Goal: Task Accomplishment & Management: Manage account settings

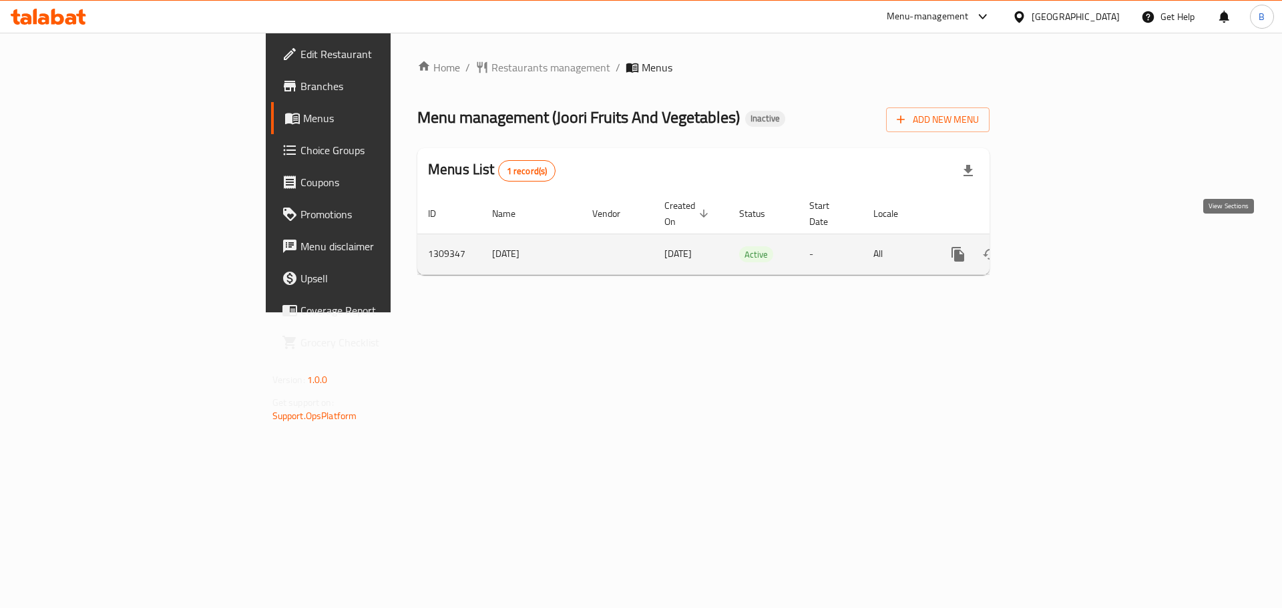
click at [1062, 246] on icon "enhanced table" at bounding box center [1054, 254] width 16 height 16
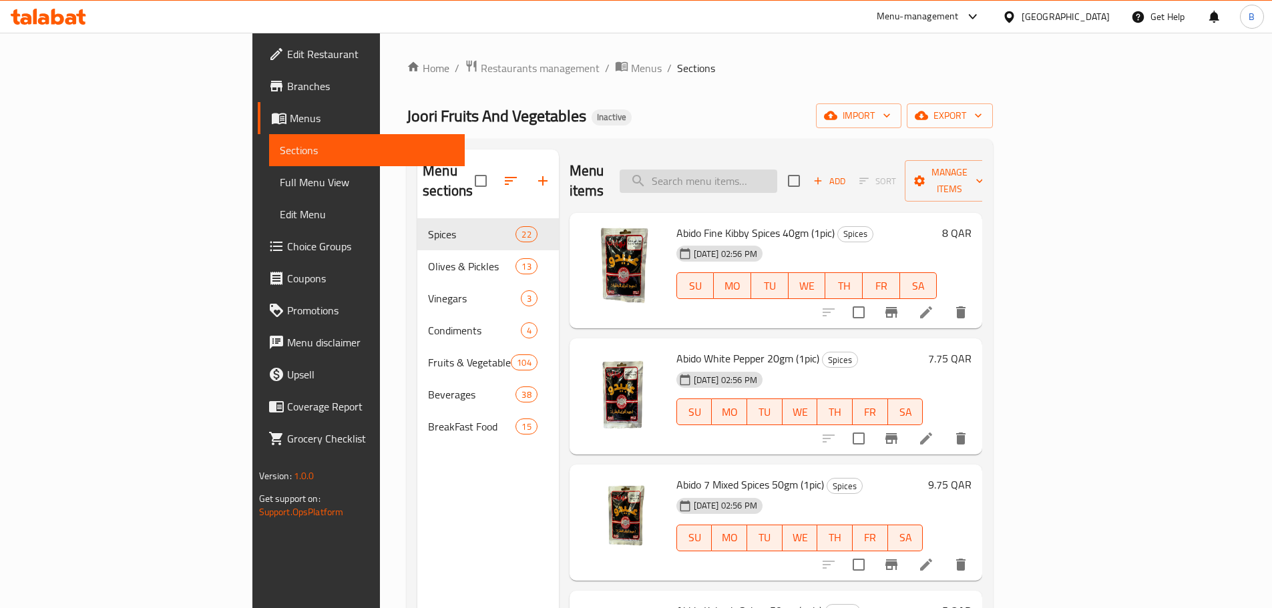
click at [769, 170] on input "search" at bounding box center [699, 181] width 158 height 23
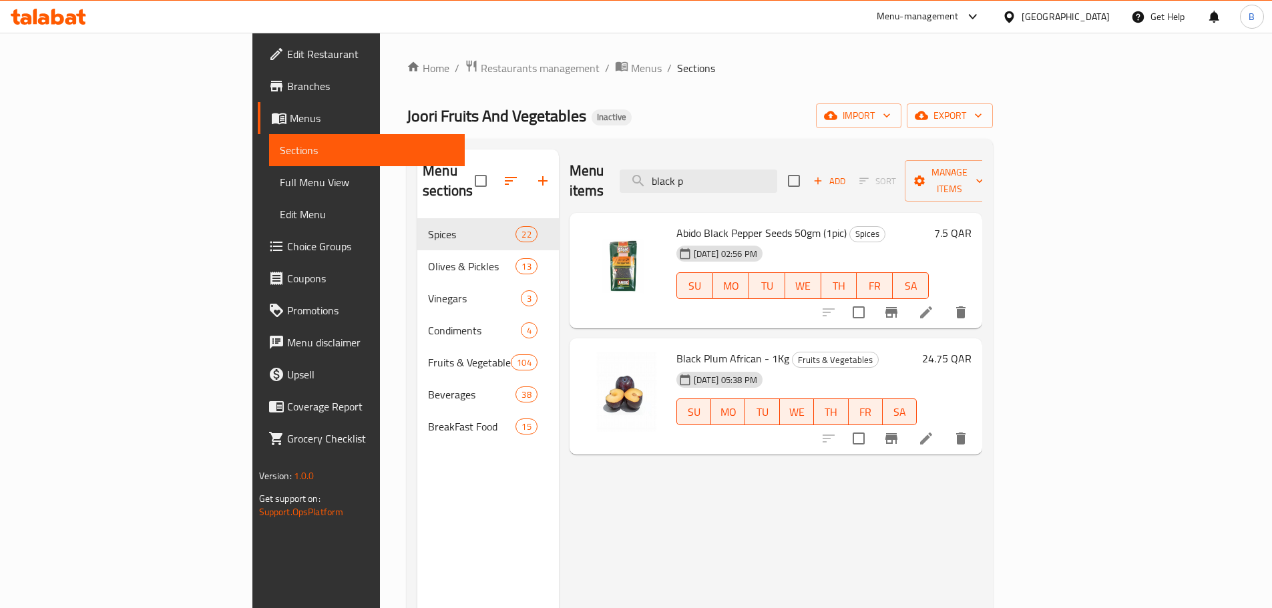
type input "black p"
click at [945, 427] on li at bounding box center [926, 439] width 37 height 24
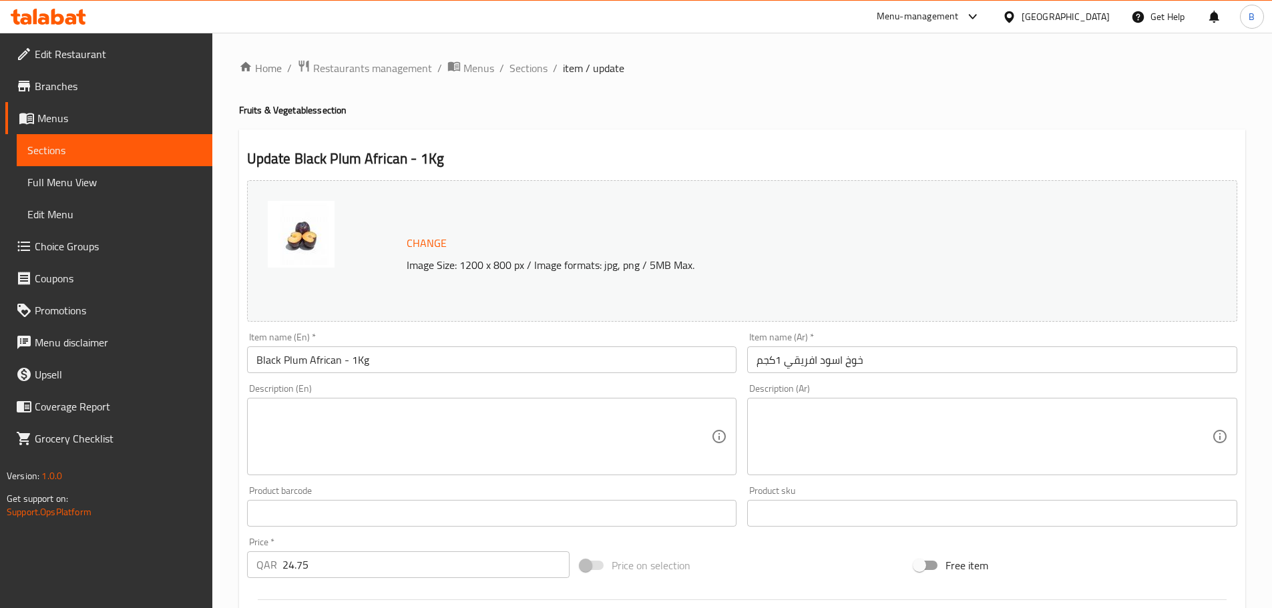
click at [323, 359] on input "Black Plum African - 1Kg" at bounding box center [492, 360] width 490 height 27
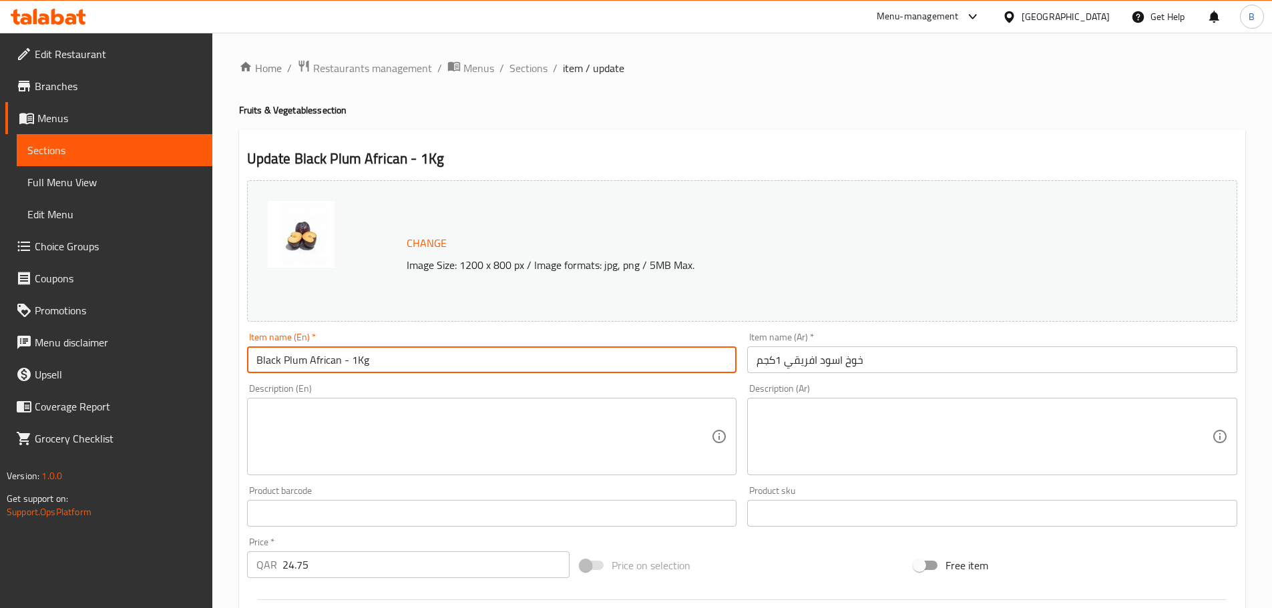
click at [323, 359] on input "Black Plum African - 1Kg" at bounding box center [492, 360] width 490 height 27
click at [857, 365] on input "خوخ اسود افريقي 1كجم" at bounding box center [992, 360] width 490 height 27
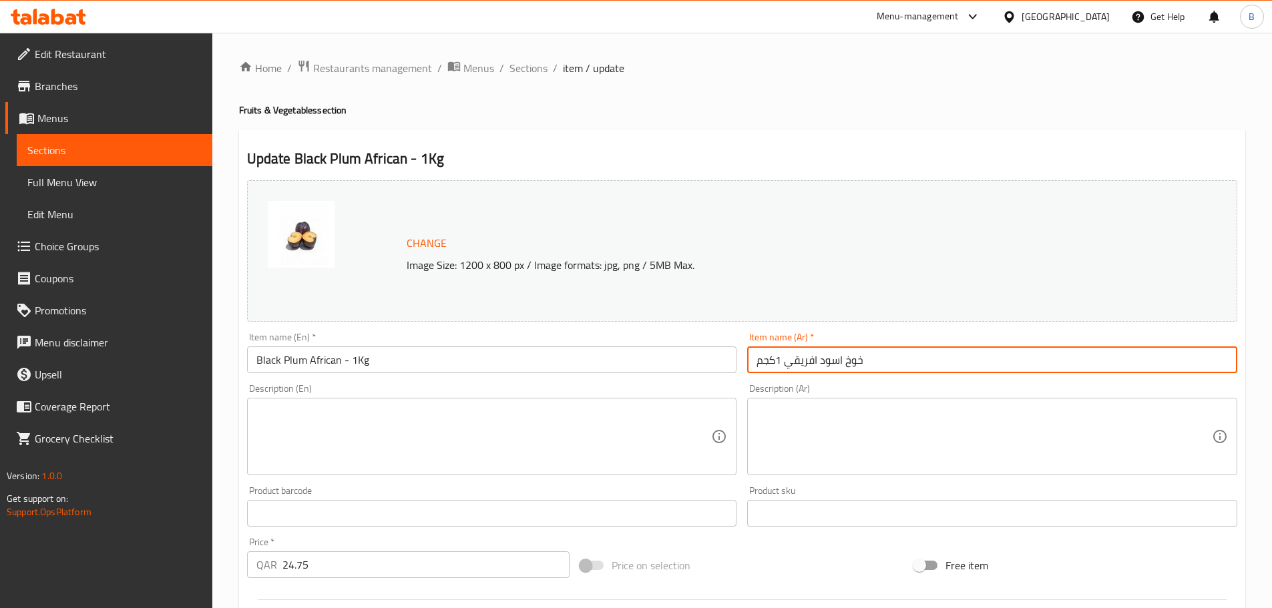
click at [857, 365] on input "خوخ اسود افريقي 1كجم" at bounding box center [992, 360] width 490 height 27
paste input "رقوق"
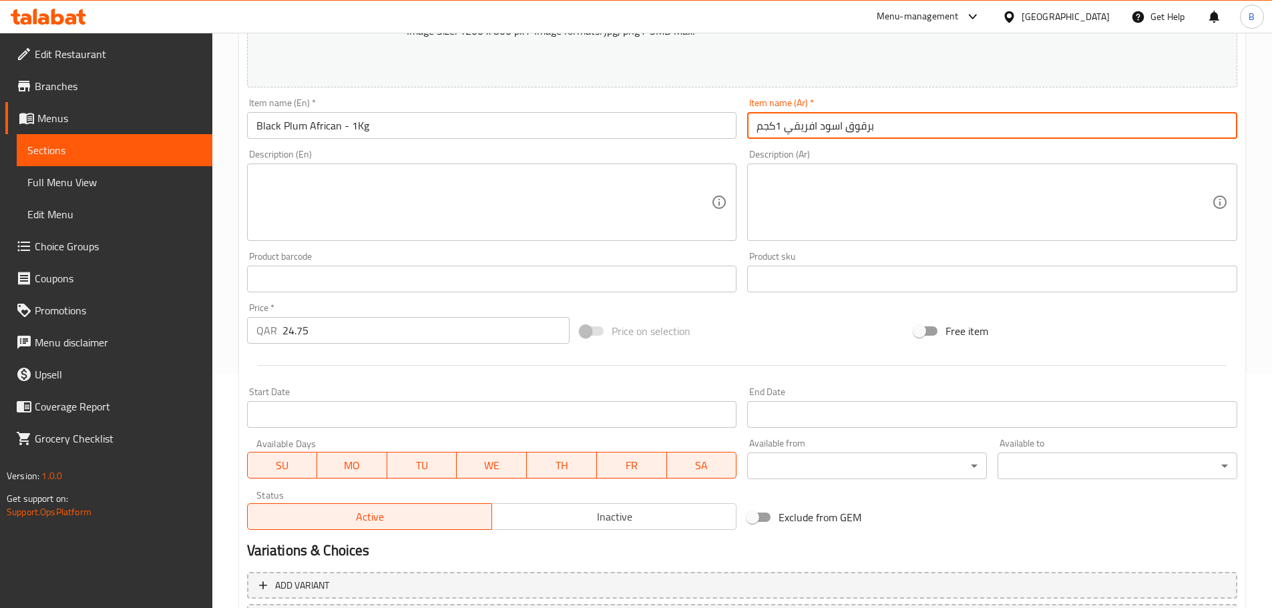
scroll to position [355, 0]
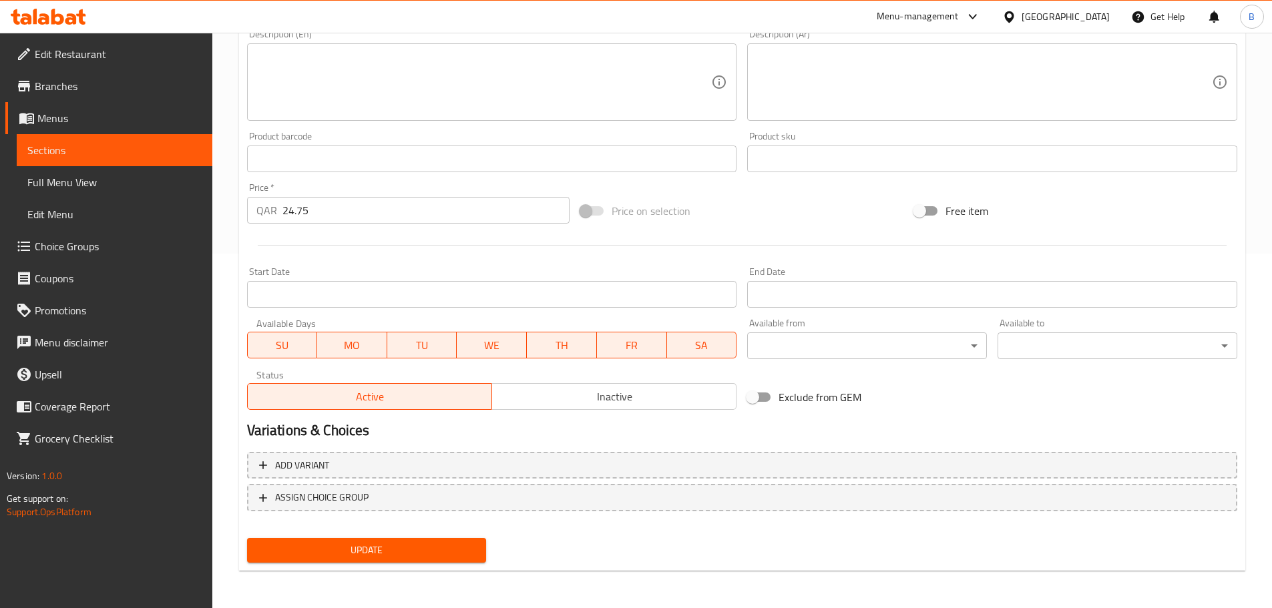
type input "برقوق اسود افريقي 1كجم"
click at [445, 555] on span "Update" at bounding box center [367, 550] width 218 height 17
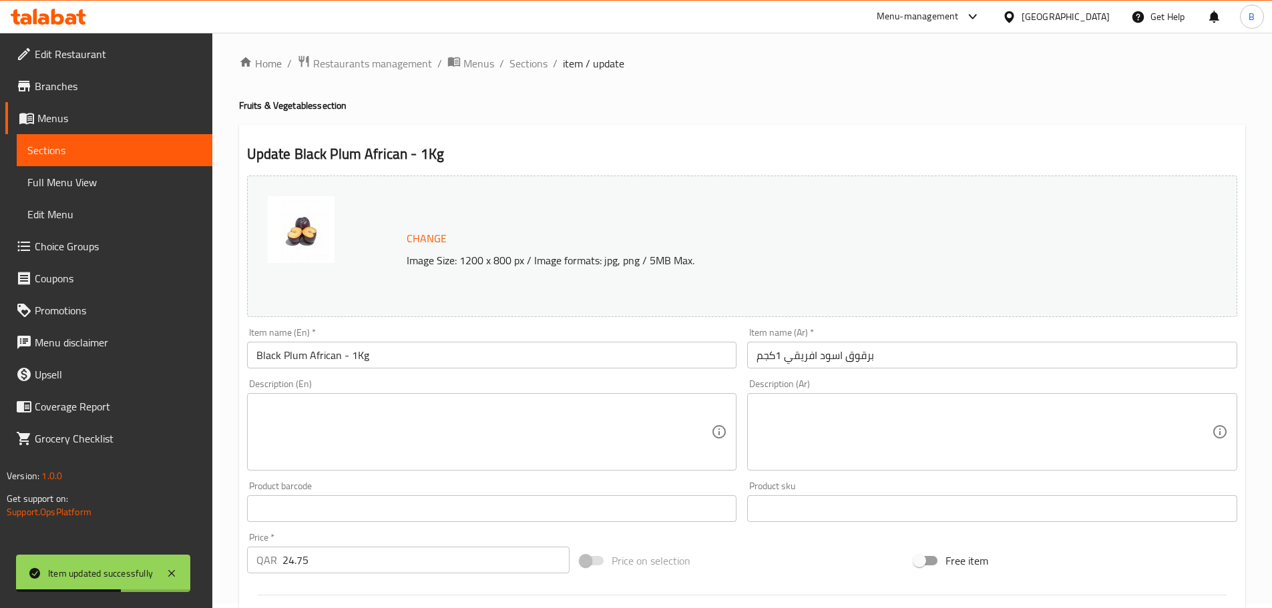
scroll to position [0, 0]
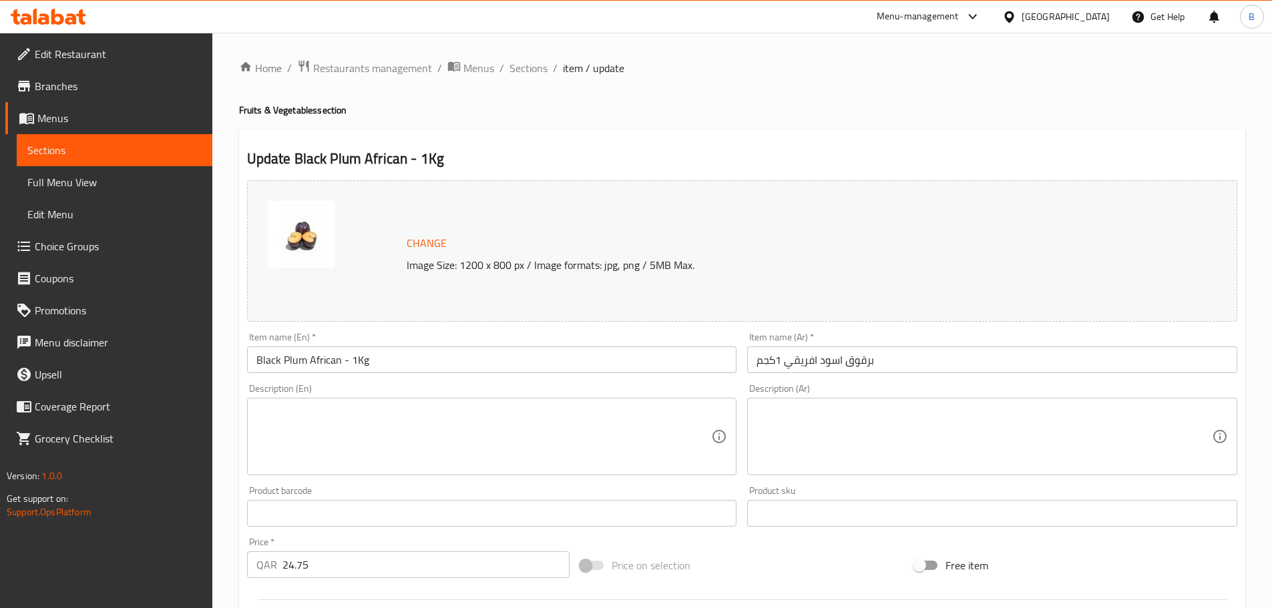
click at [526, 62] on span "Sections" at bounding box center [529, 68] width 38 height 16
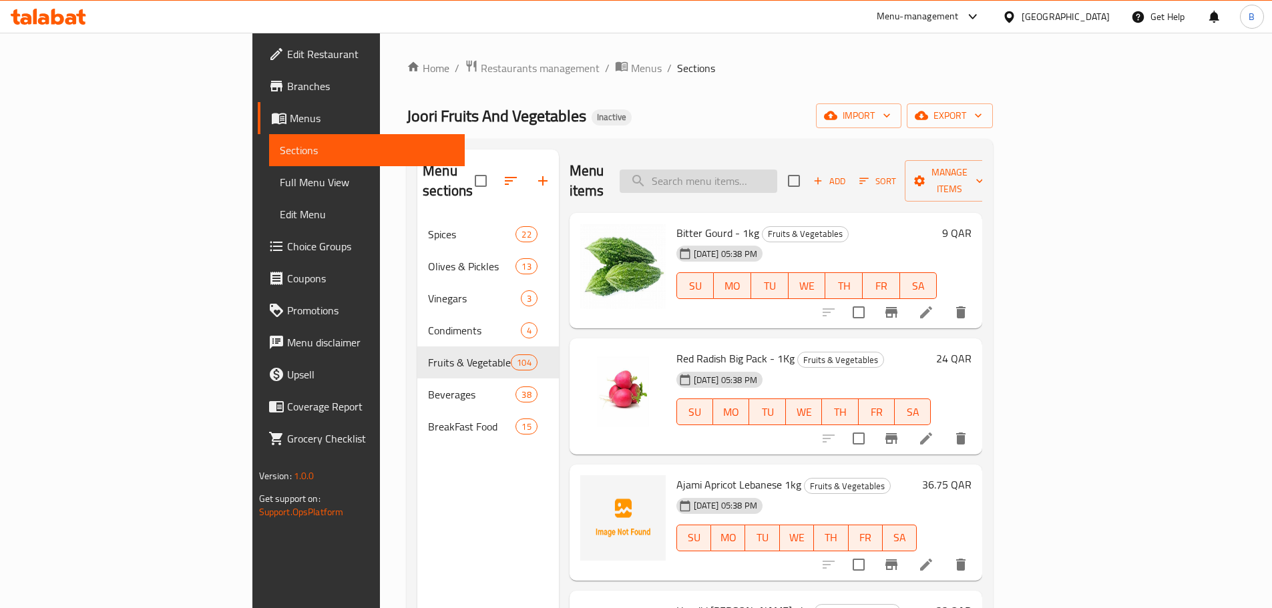
click at [777, 170] on input "search" at bounding box center [699, 181] width 158 height 23
type input ";"
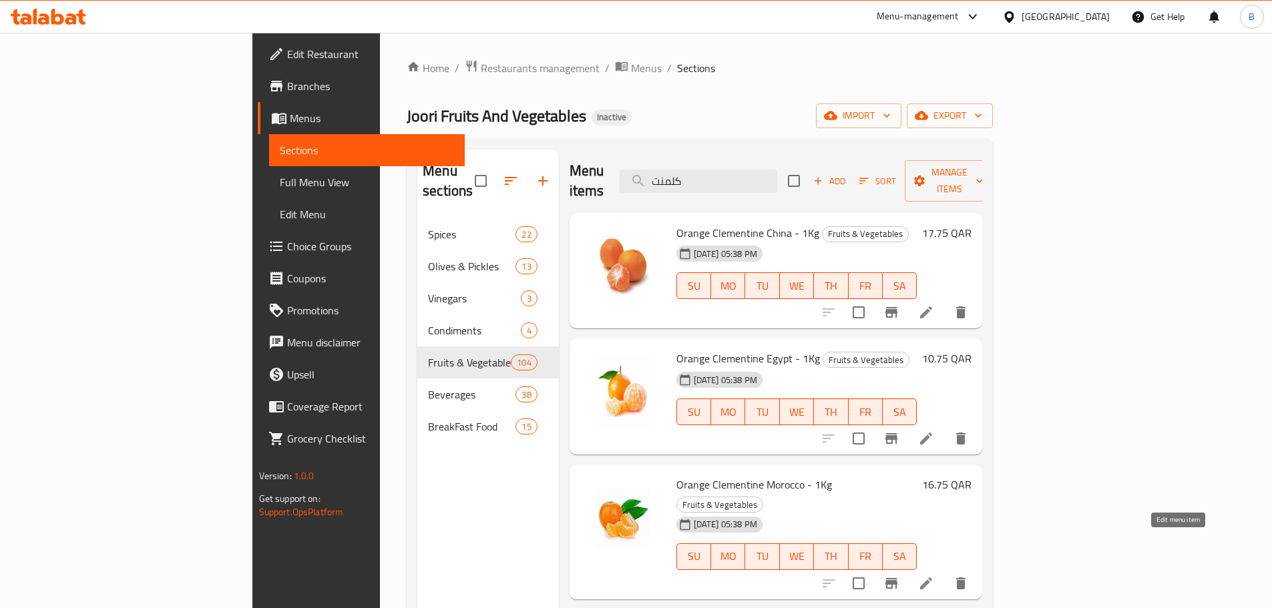
type input "كلمنت"
click at [934, 576] on icon at bounding box center [926, 584] width 16 height 16
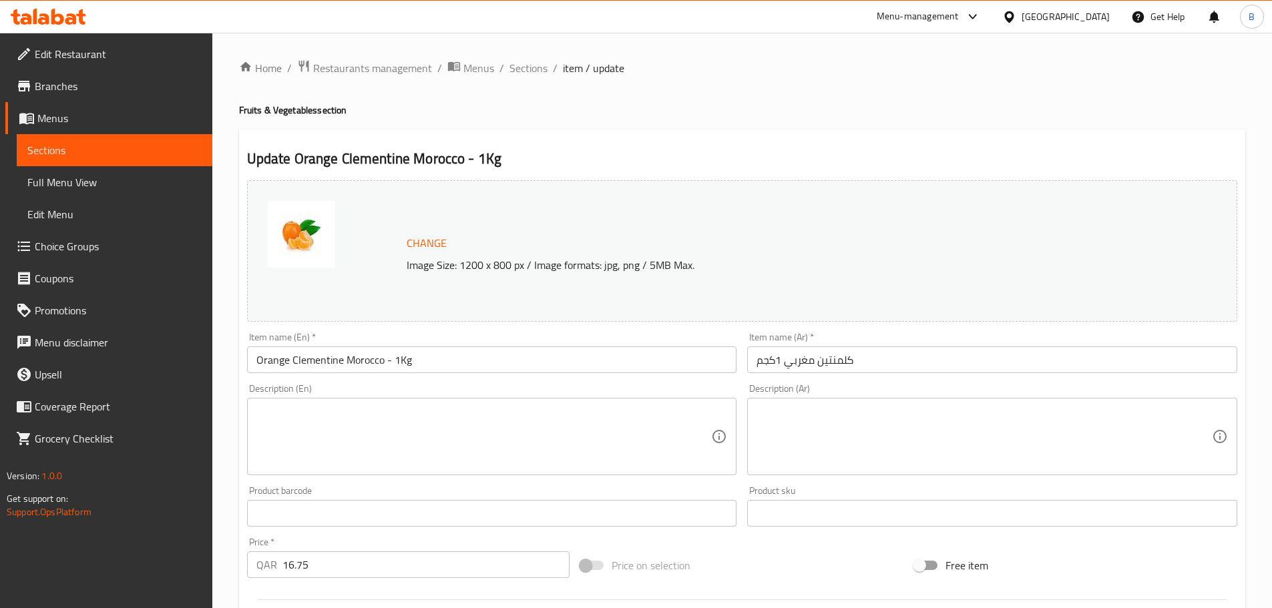
click at [814, 365] on input "كلمنتين مغربي 1كجم" at bounding box center [992, 360] width 490 height 27
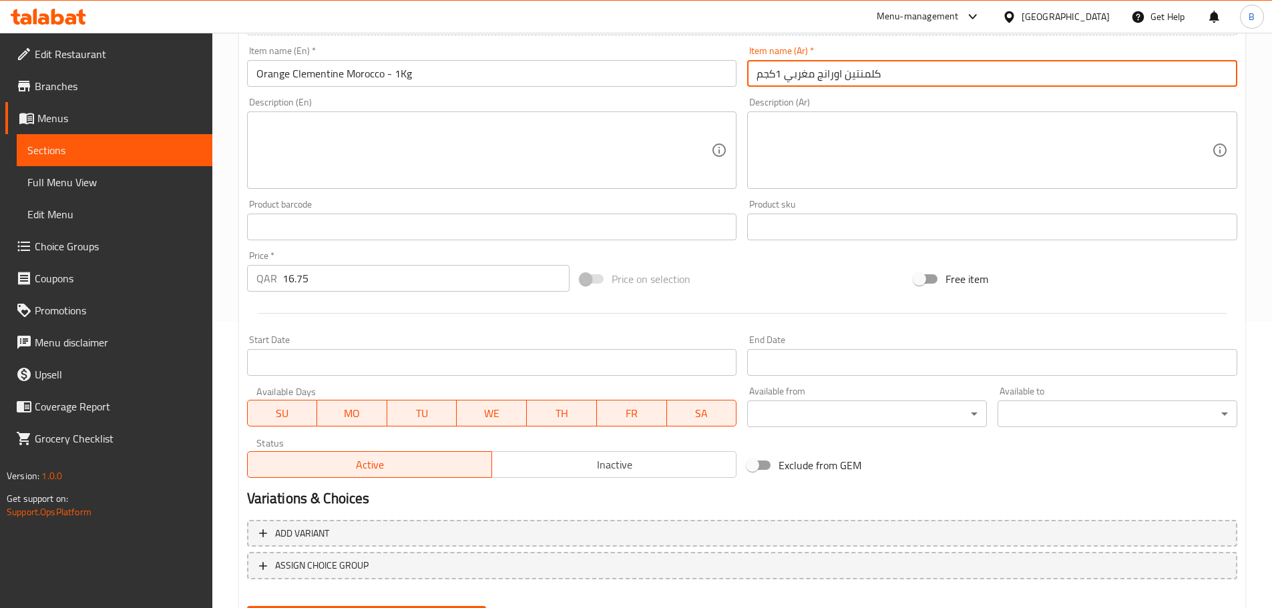
scroll to position [355, 0]
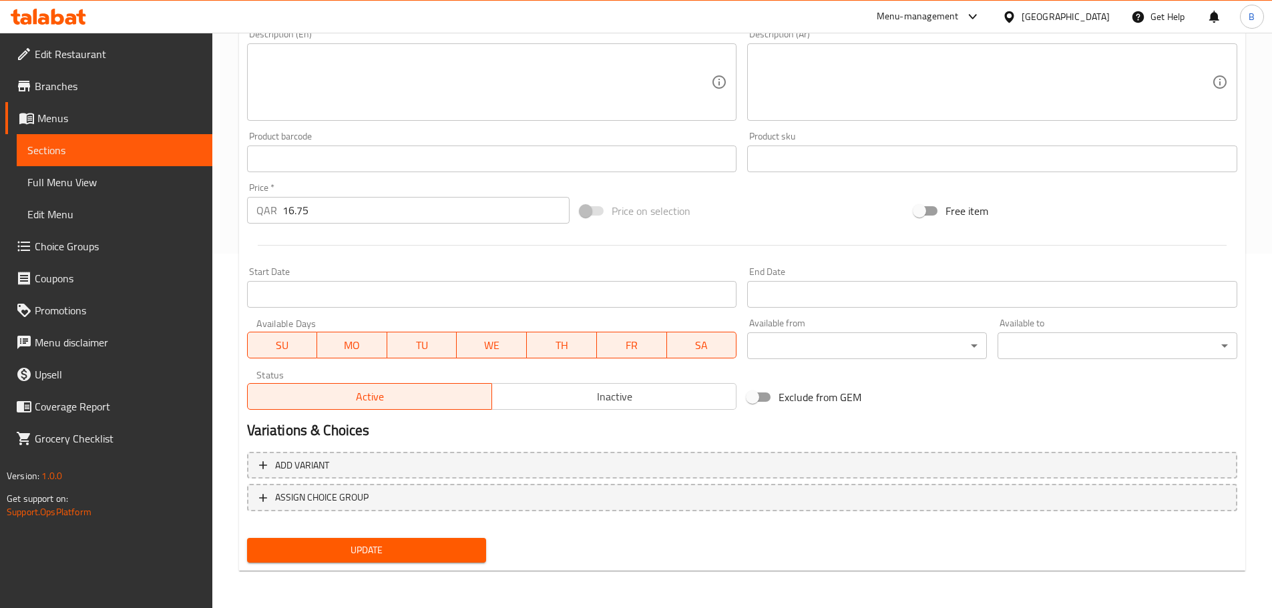
type input "كلمنتين اورانج مغربي 1كجم"
click at [451, 566] on div "Update" at bounding box center [367, 550] width 250 height 35
click at [452, 552] on span "Update" at bounding box center [367, 550] width 218 height 17
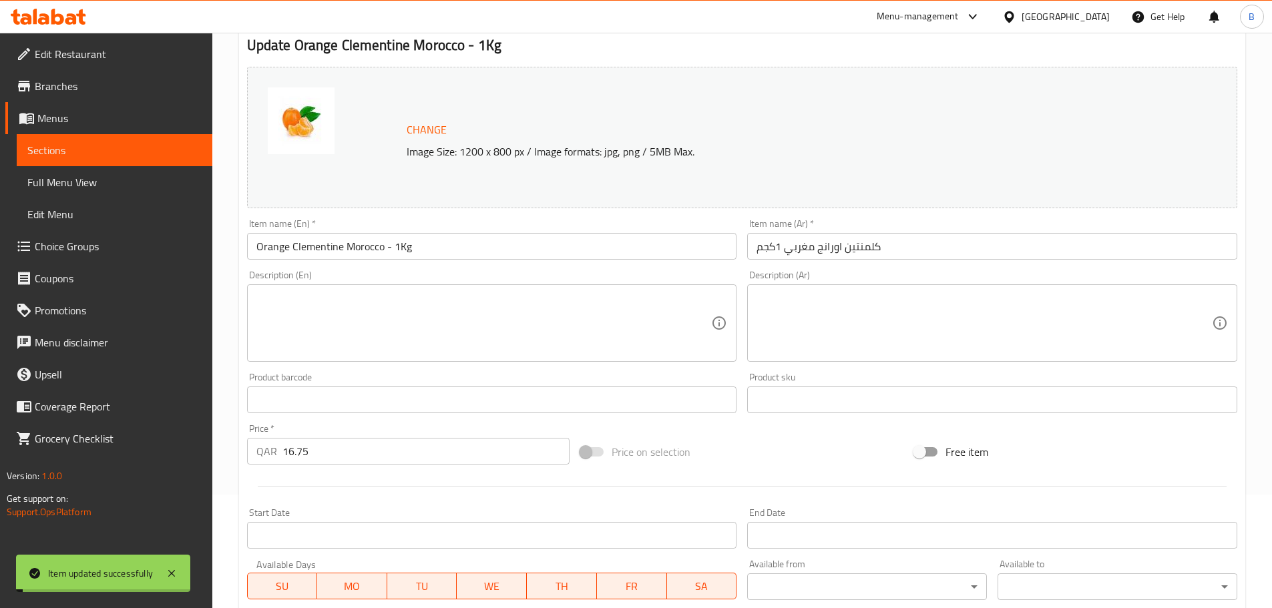
scroll to position [0, 0]
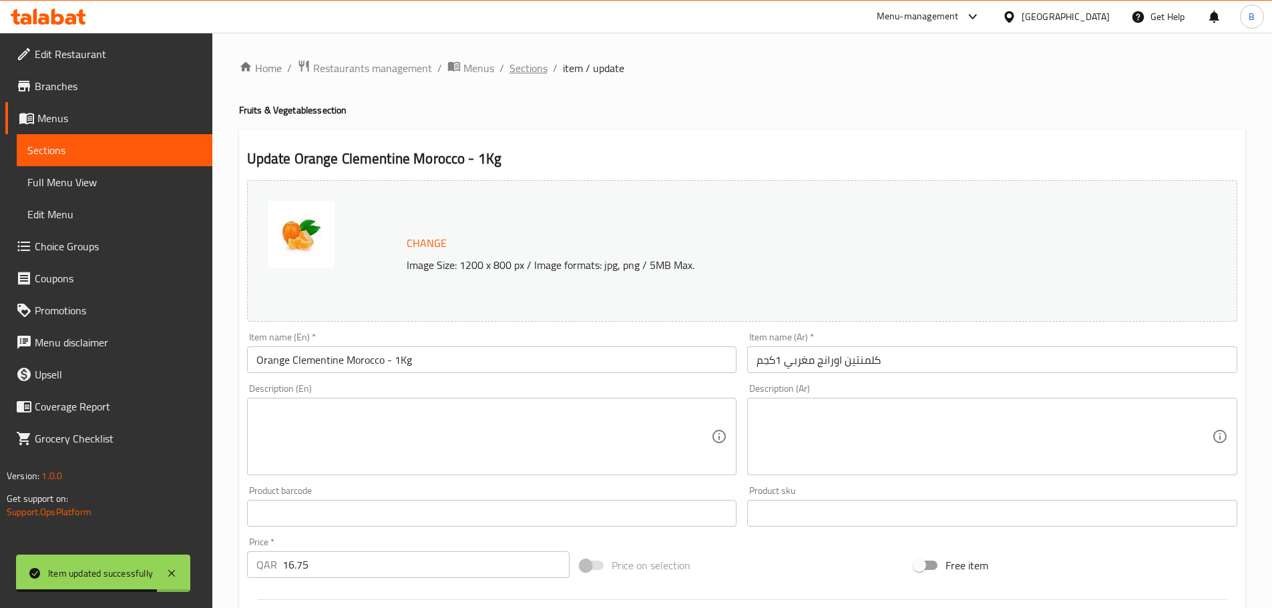
click at [530, 69] on span "Sections" at bounding box center [529, 68] width 38 height 16
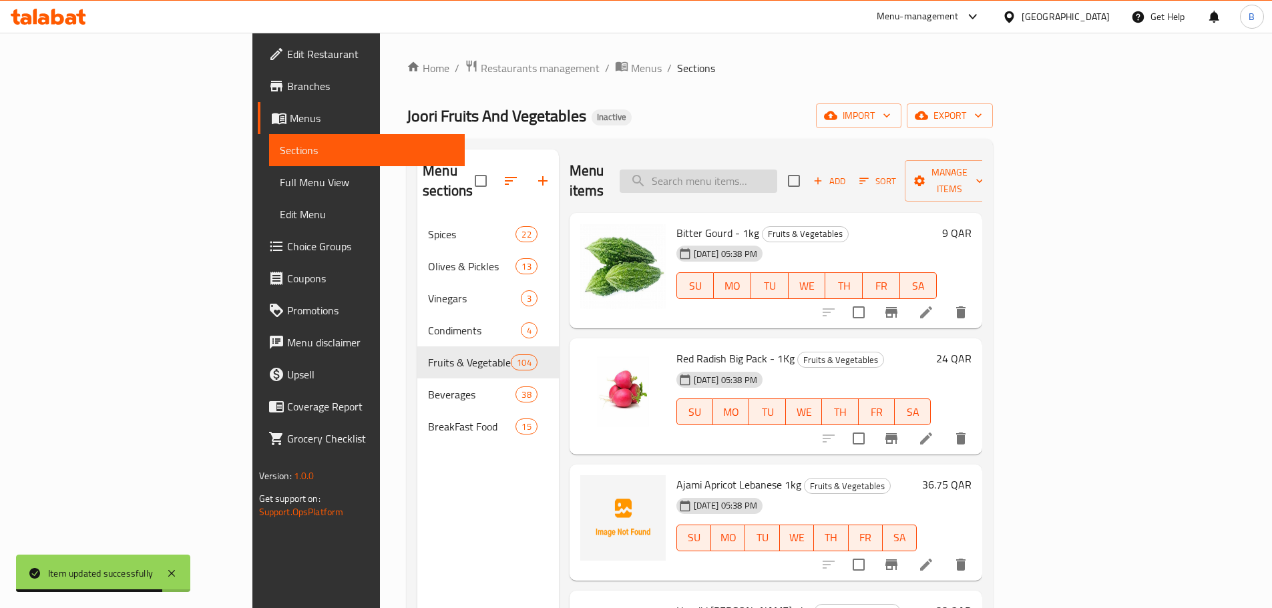
click at [776, 176] on input "search" at bounding box center [699, 181] width 158 height 23
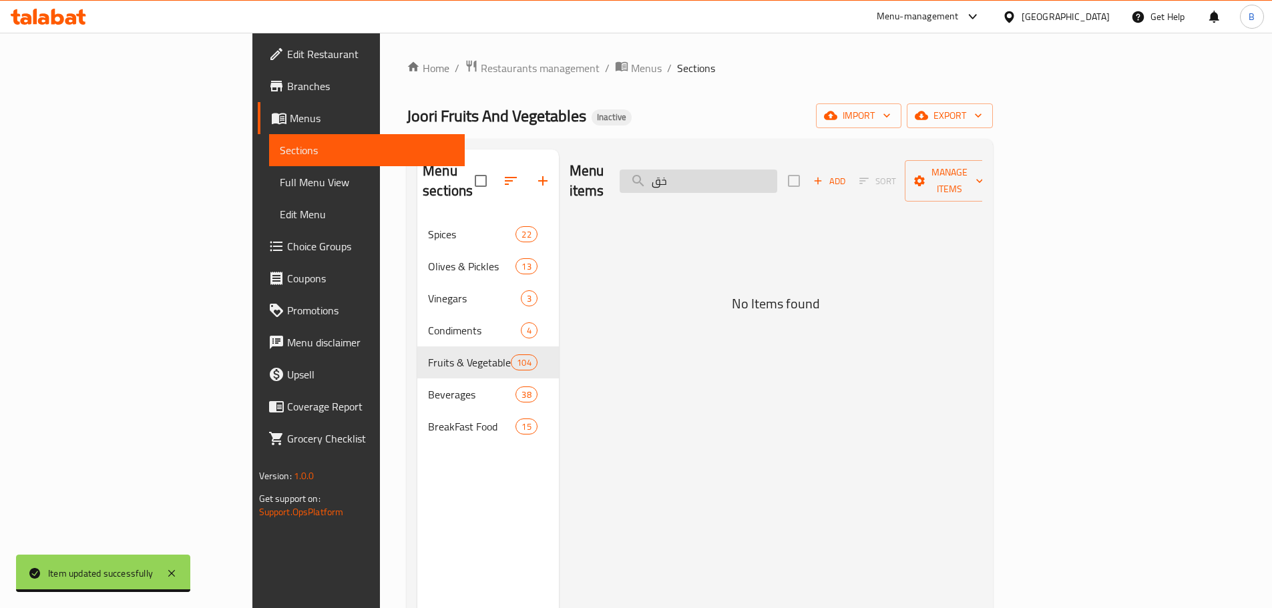
type input "خ"
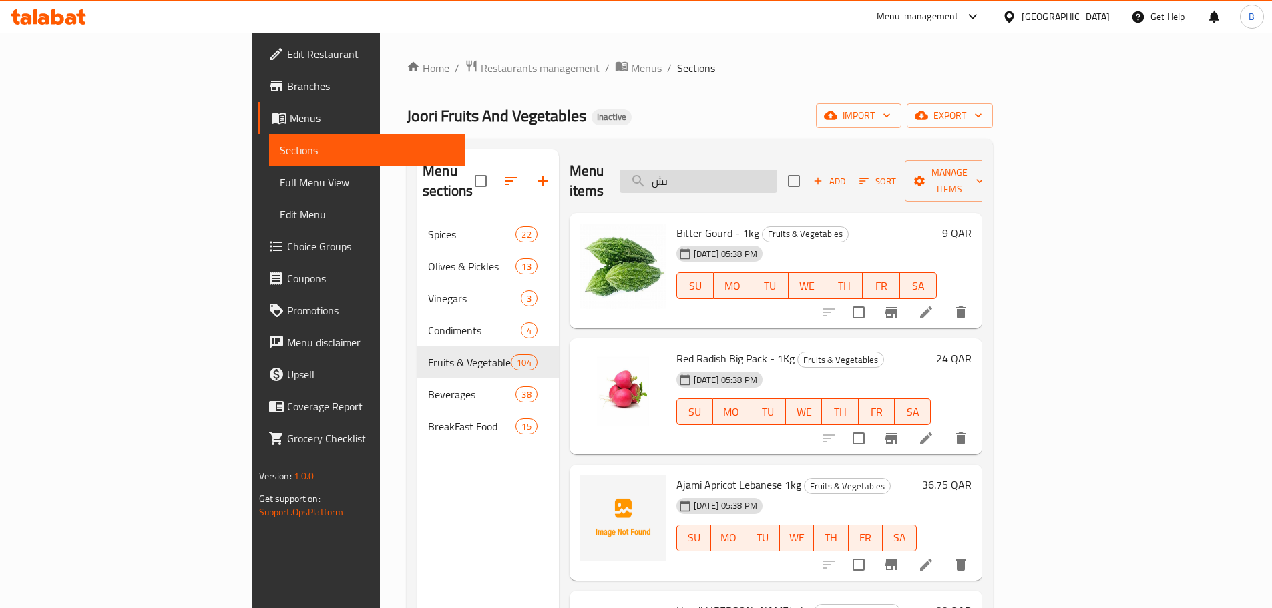
type input "ى"
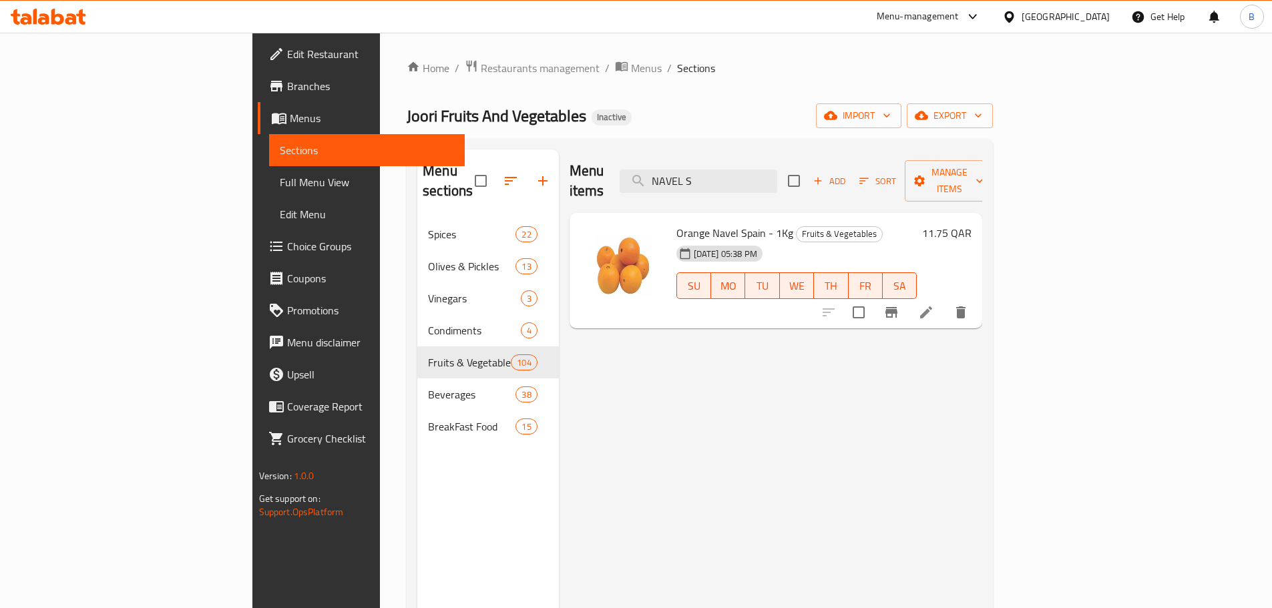
type input "NAVEL S"
click at [280, 179] on span "Full Menu View" at bounding box center [367, 182] width 174 height 16
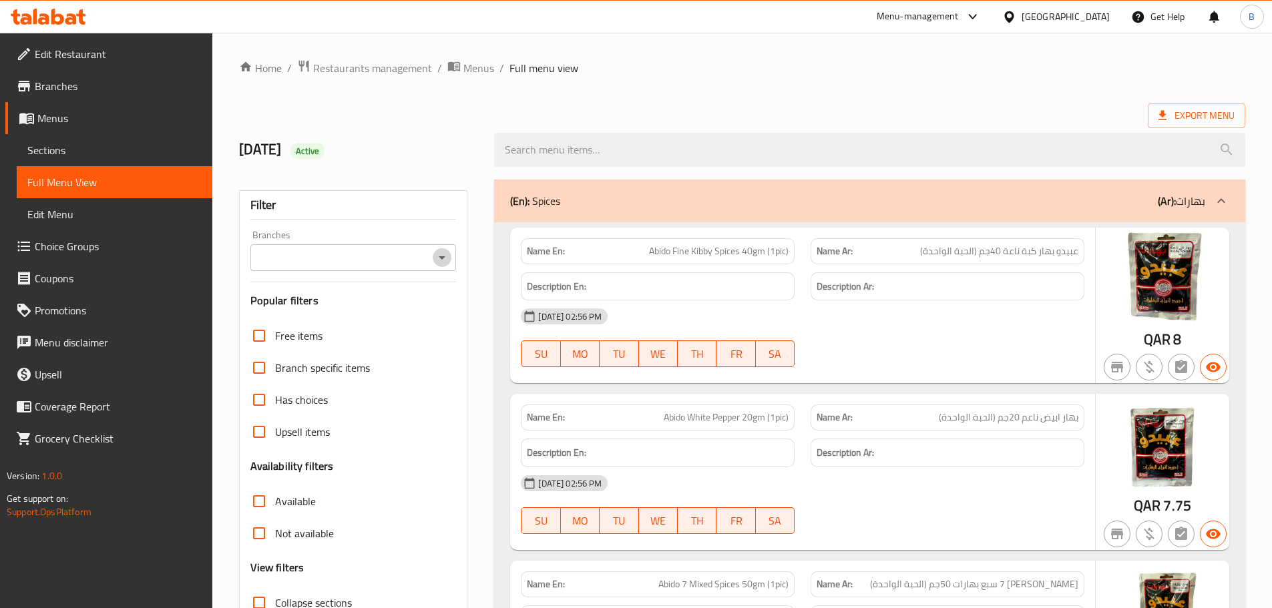
click at [439, 258] on icon "Open" at bounding box center [442, 258] width 16 height 16
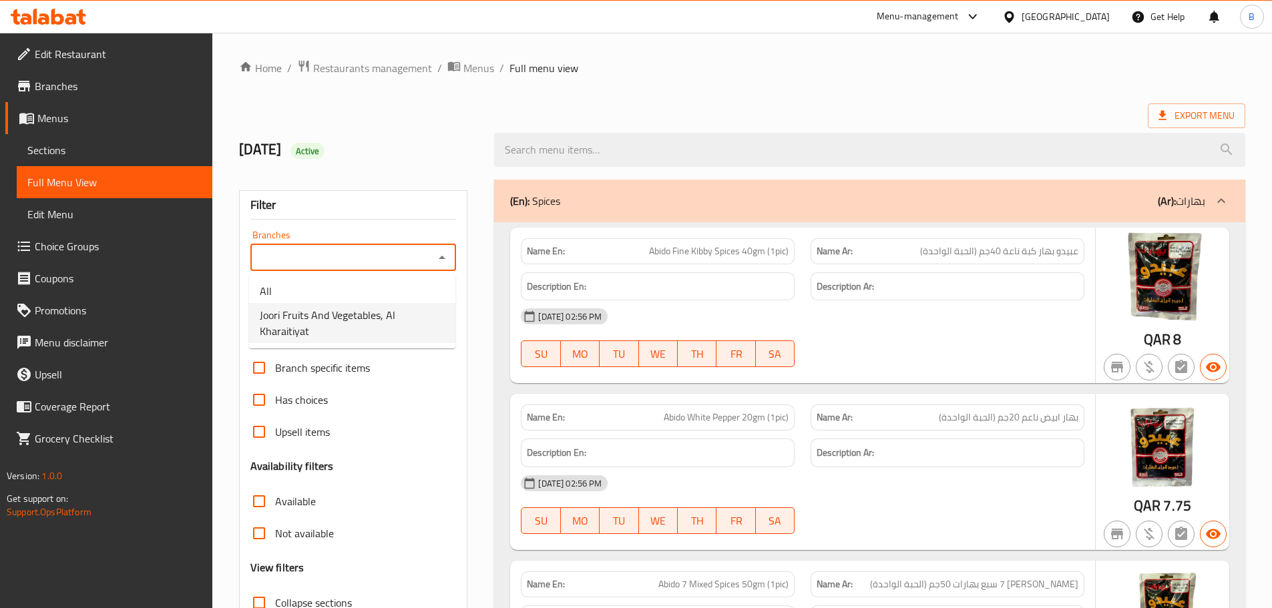
click at [380, 316] on span "Joori Fruits And Vegetables, Al Kharaitiyat" at bounding box center [352, 323] width 185 height 32
type input "Joori Fruits And Vegetables, Al Kharaitiyat"
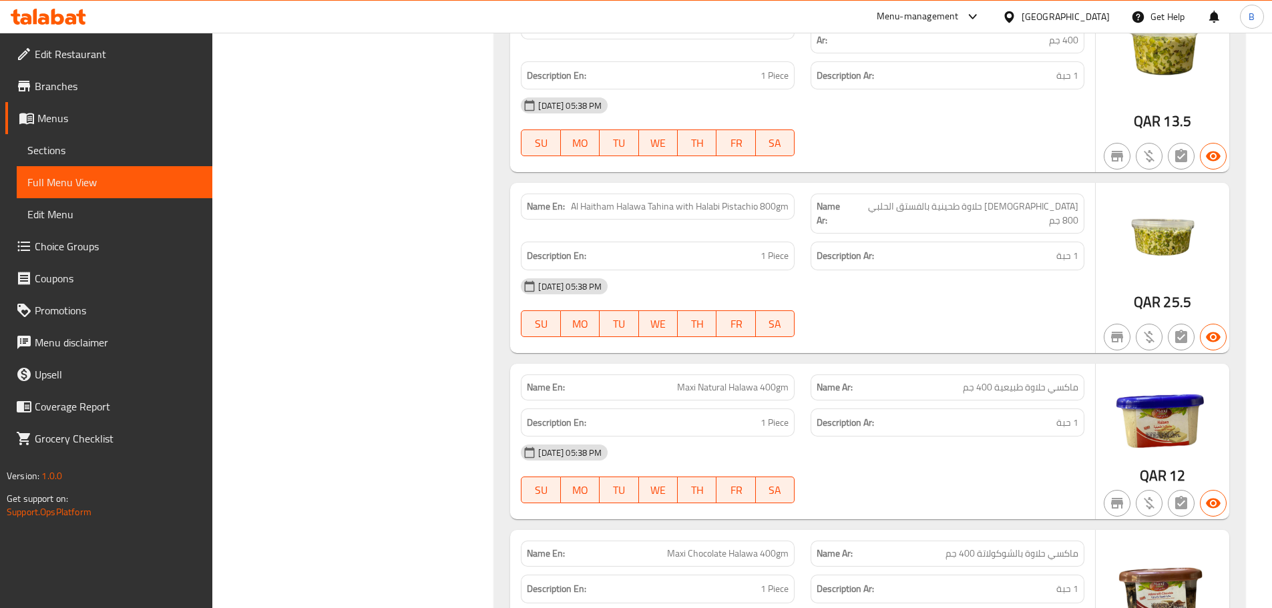
scroll to position [32954, 0]
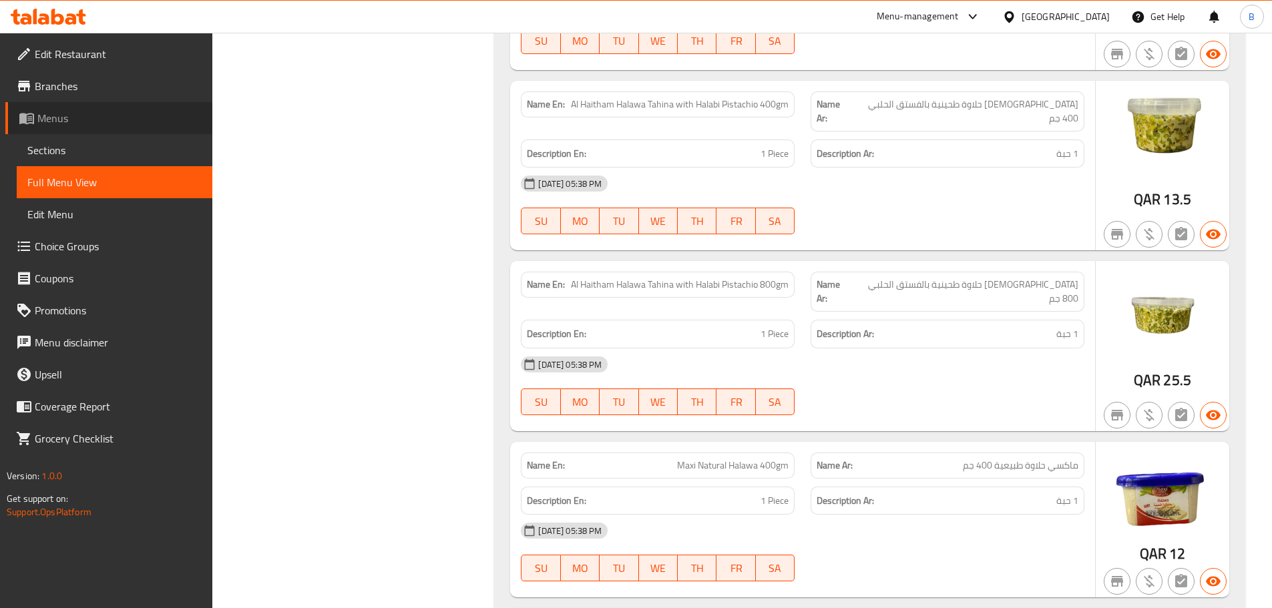
click at [53, 124] on span "Menus" at bounding box center [119, 118] width 164 height 16
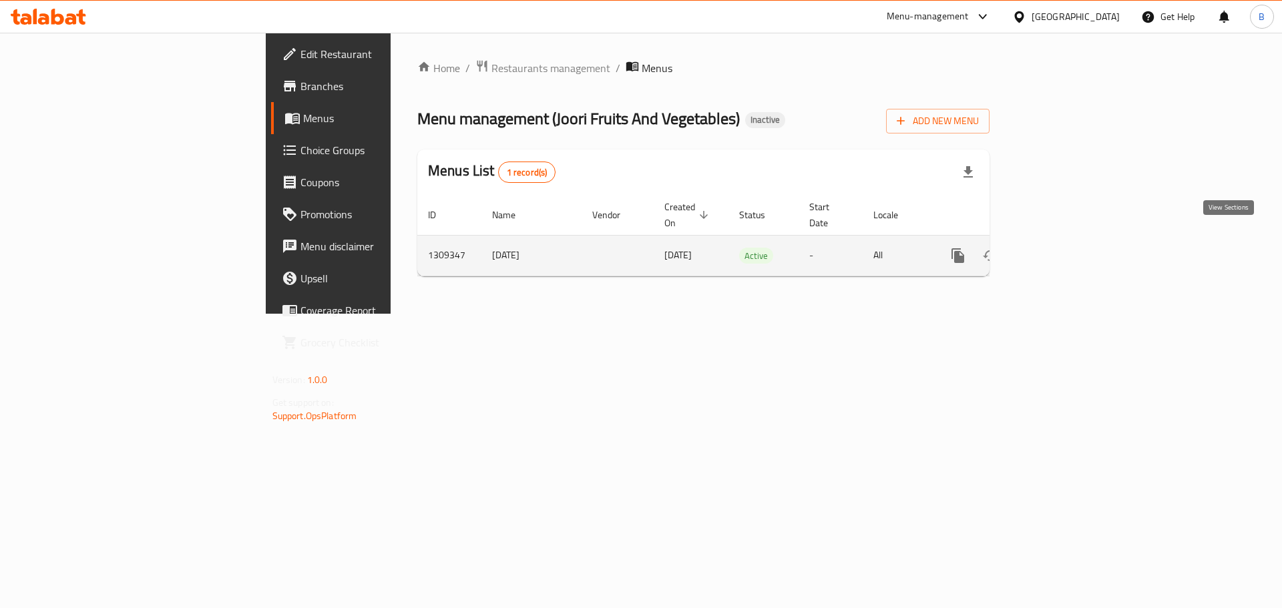
click at [1070, 244] on link "enhanced table" at bounding box center [1054, 256] width 32 height 32
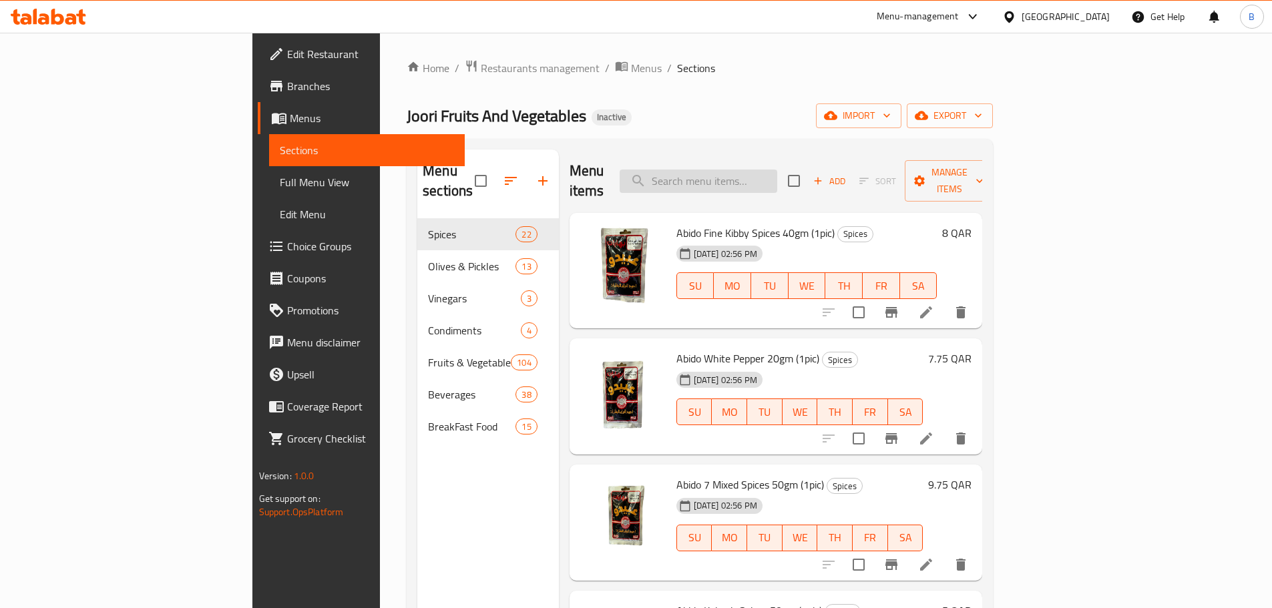
click at [777, 172] on input "search" at bounding box center [699, 181] width 158 height 23
paste input "Cantaloupe"
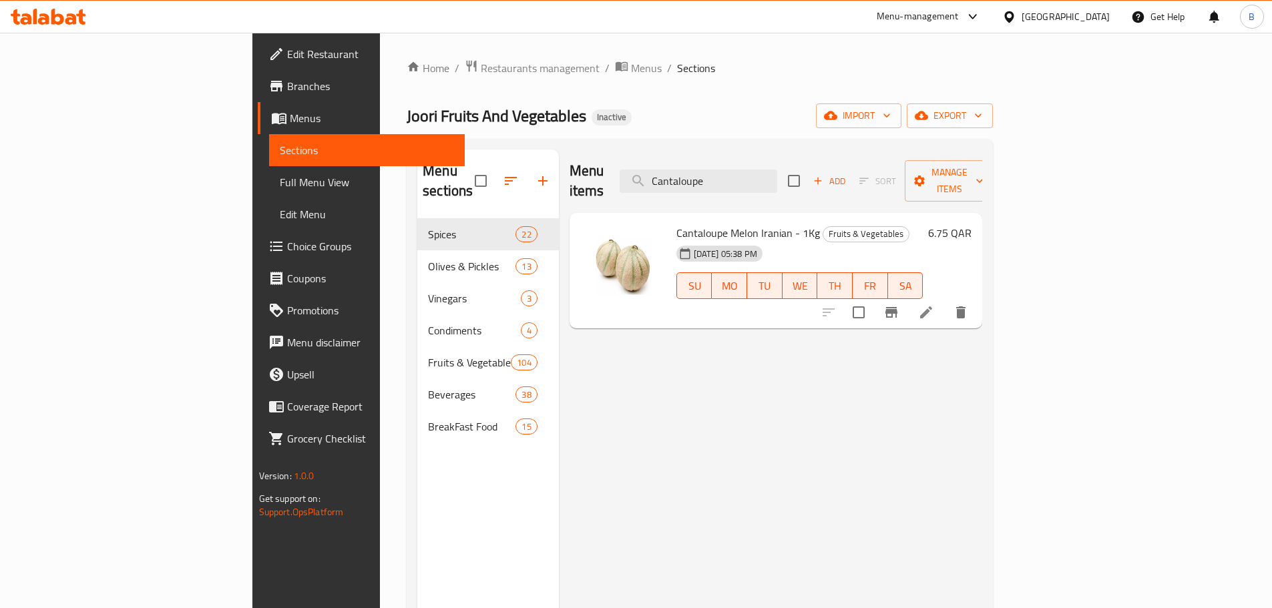
type input "Cantaloupe"
click at [932, 307] on icon at bounding box center [926, 313] width 12 height 12
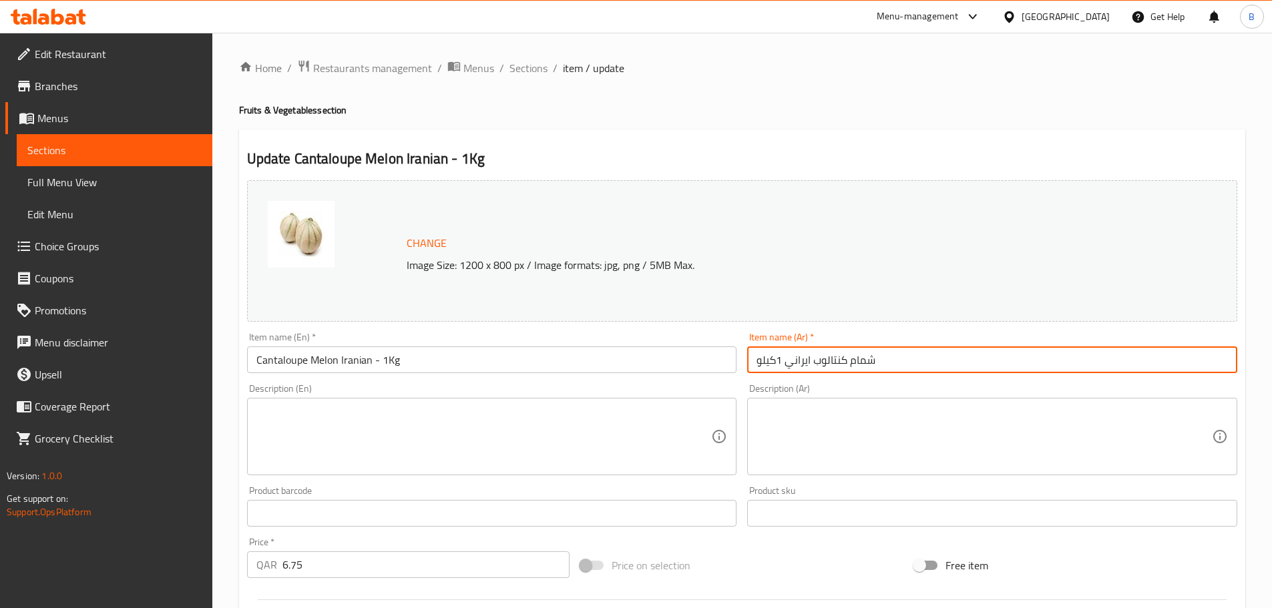
drag, startPoint x: 815, startPoint y: 359, endPoint x: 929, endPoint y: 355, distance: 114.2
click at [929, 355] on input "شمام كنتالوب ايراني 1كيلو" at bounding box center [992, 360] width 490 height 27
paste input "وكميلون"
click at [811, 363] on input "روكميلون ايراني 1كيلو" at bounding box center [992, 360] width 490 height 27
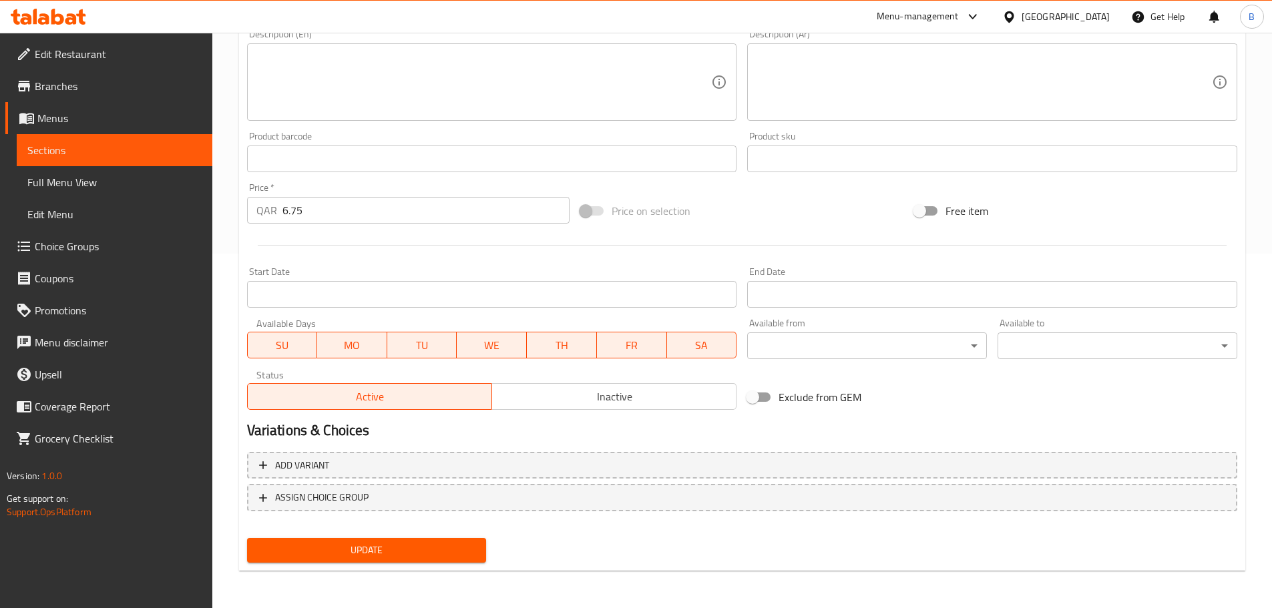
type input "روكميلون ايراني 1كيلو"
click at [402, 545] on span "Update" at bounding box center [367, 550] width 218 height 17
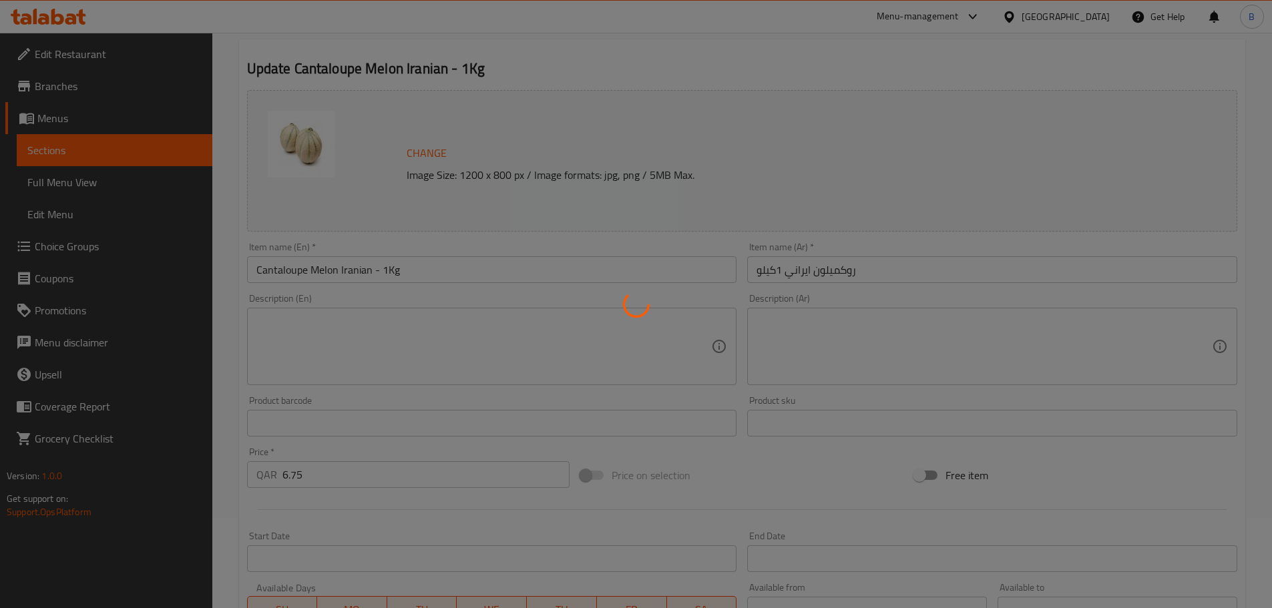
scroll to position [0, 0]
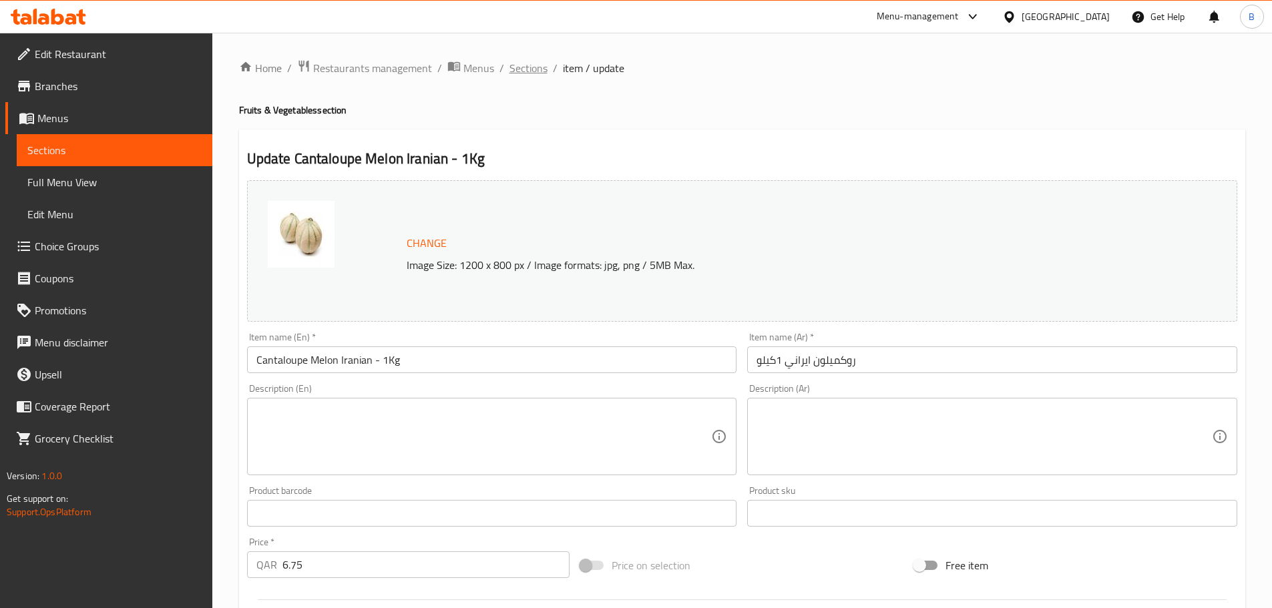
click at [522, 72] on span "Sections" at bounding box center [529, 68] width 38 height 16
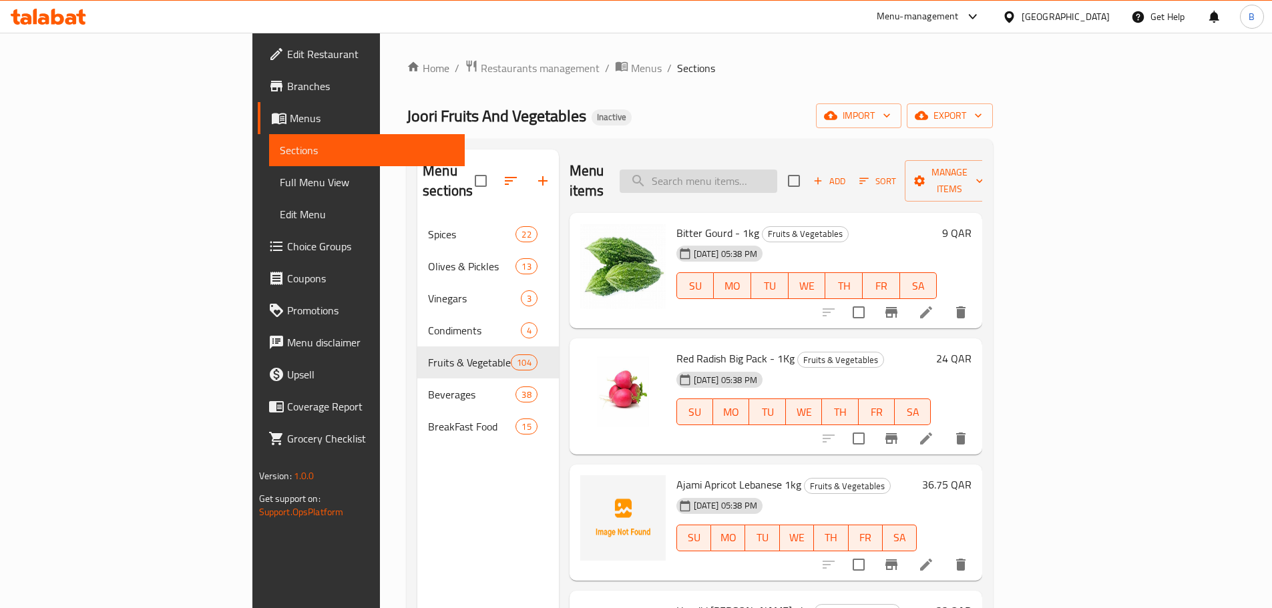
click at [777, 170] on input "search" at bounding box center [699, 181] width 158 height 23
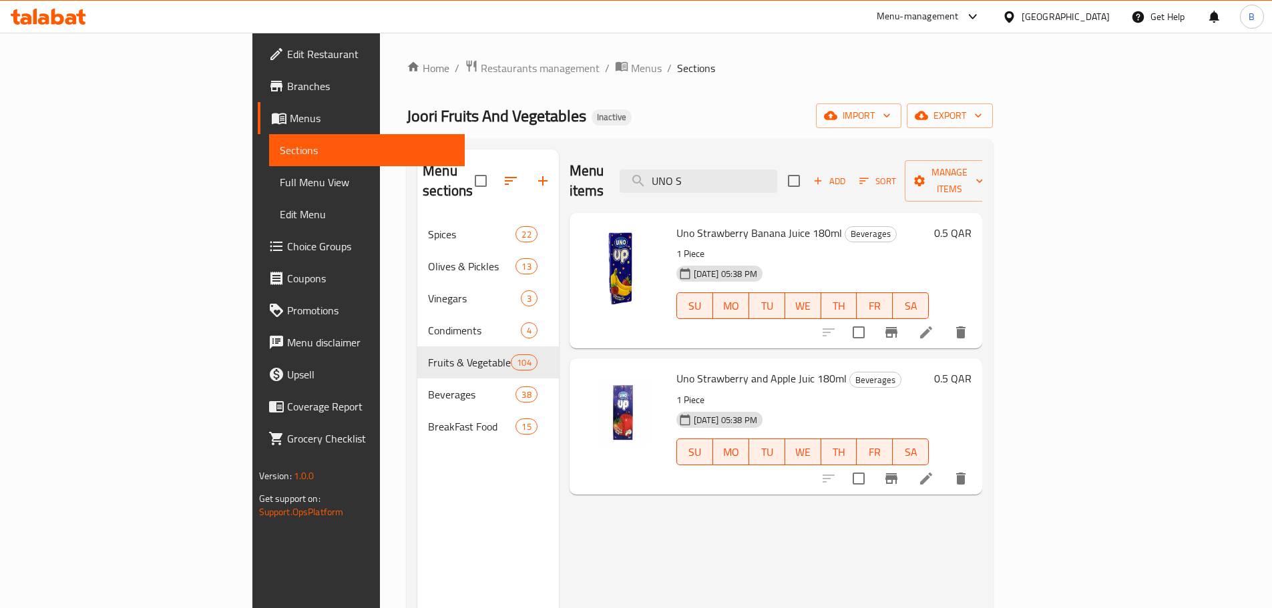
type input "UNO S"
click at [731, 223] on span "Uno Strawberry Banana Juice 180ml" at bounding box center [759, 233] width 166 height 20
copy span "Juice"
click at [945, 467] on li at bounding box center [926, 479] width 37 height 24
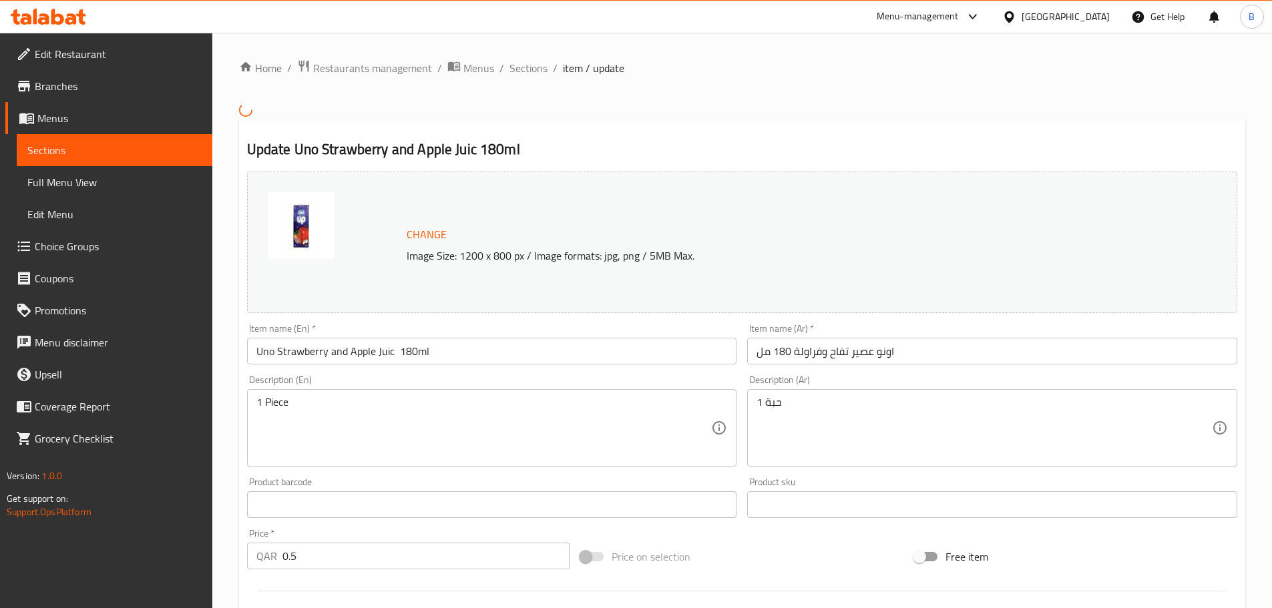
click at [385, 348] on input "Uno Strawberry and Apple Juic 180ml" at bounding box center [492, 351] width 490 height 27
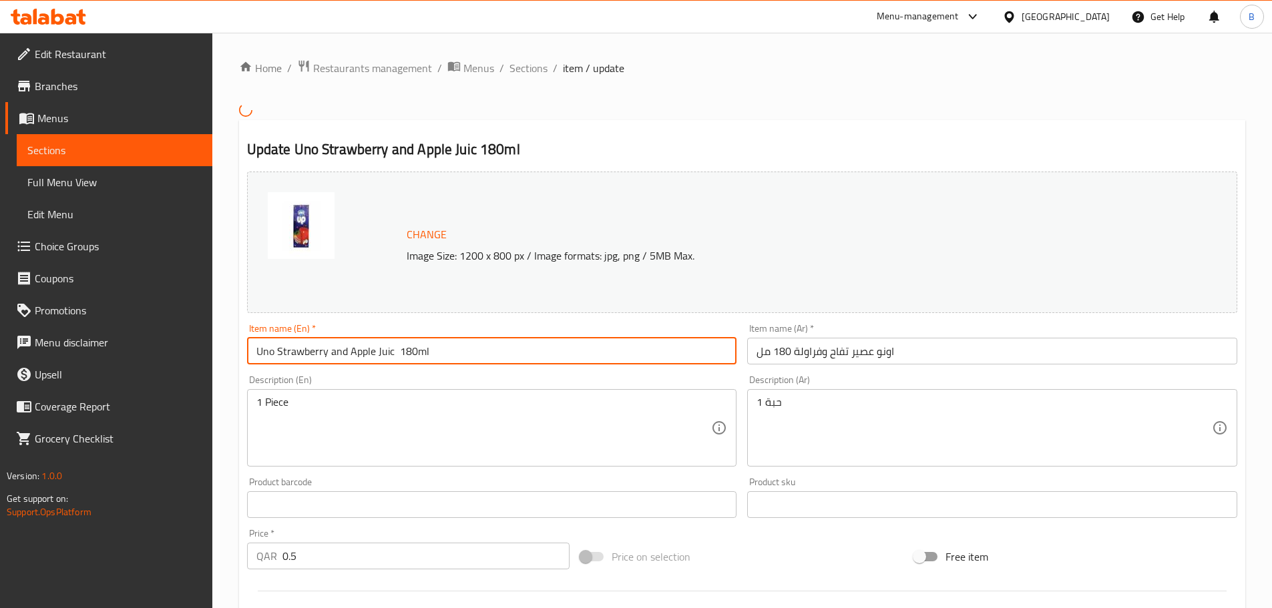
click at [385, 348] on input "Uno Strawberry and Apple Juic 180ml" at bounding box center [492, 351] width 490 height 27
paste input "e"
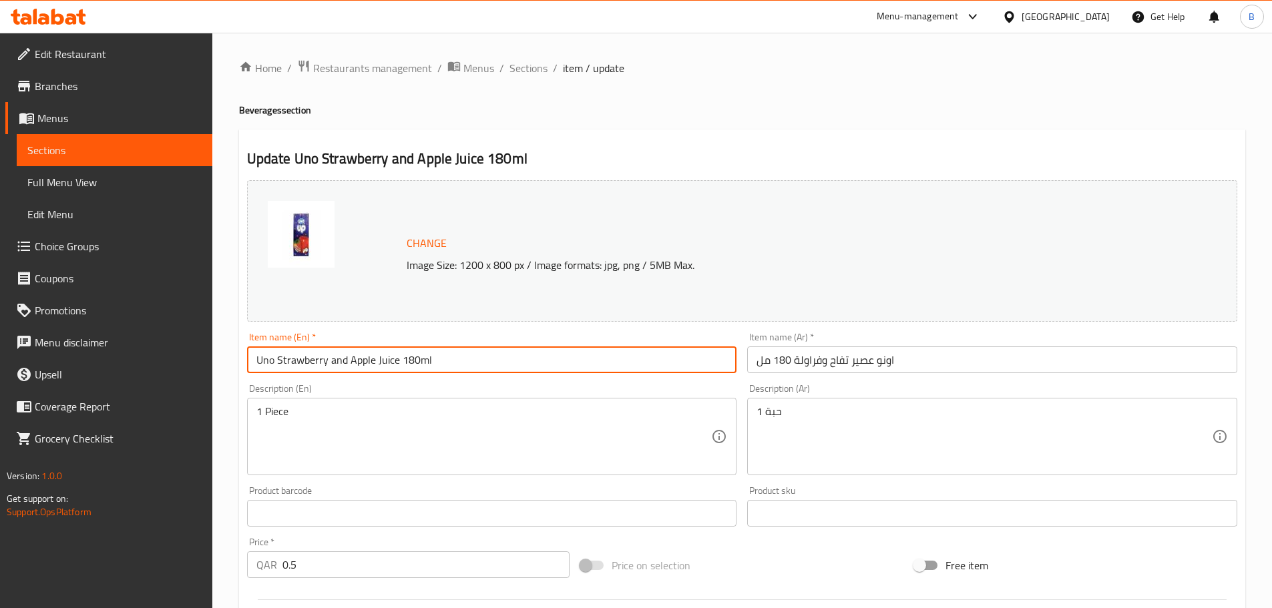
scroll to position [355, 0]
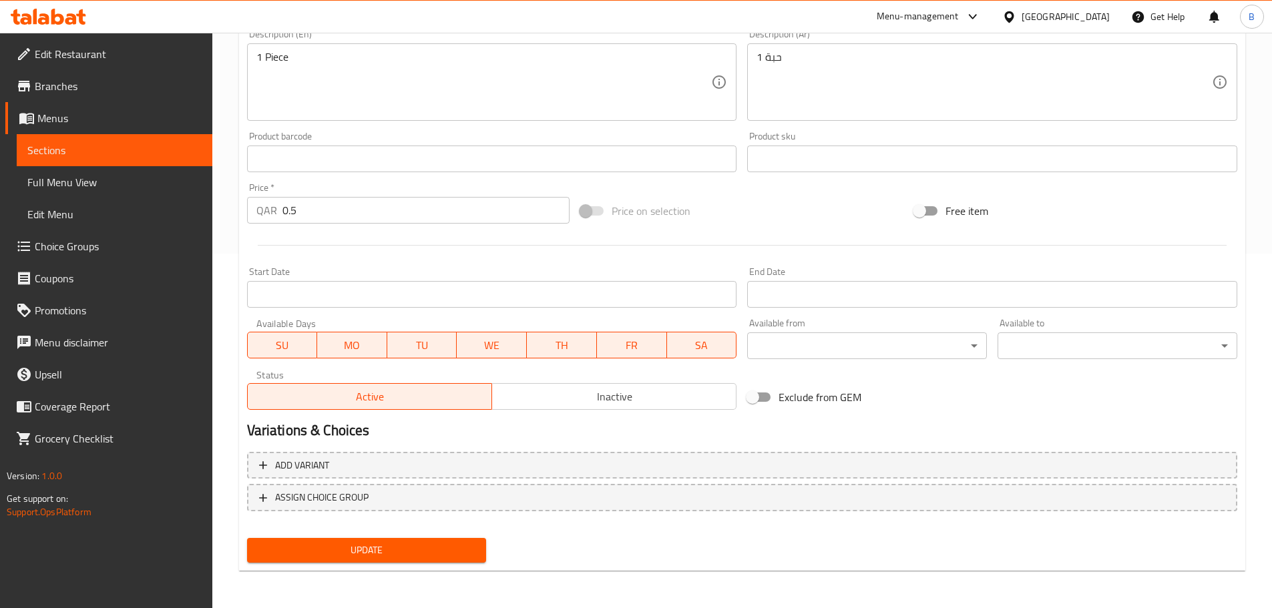
type input "Uno Strawberry and Apple Juice 180ml"
click at [448, 544] on span "Update" at bounding box center [367, 550] width 218 height 17
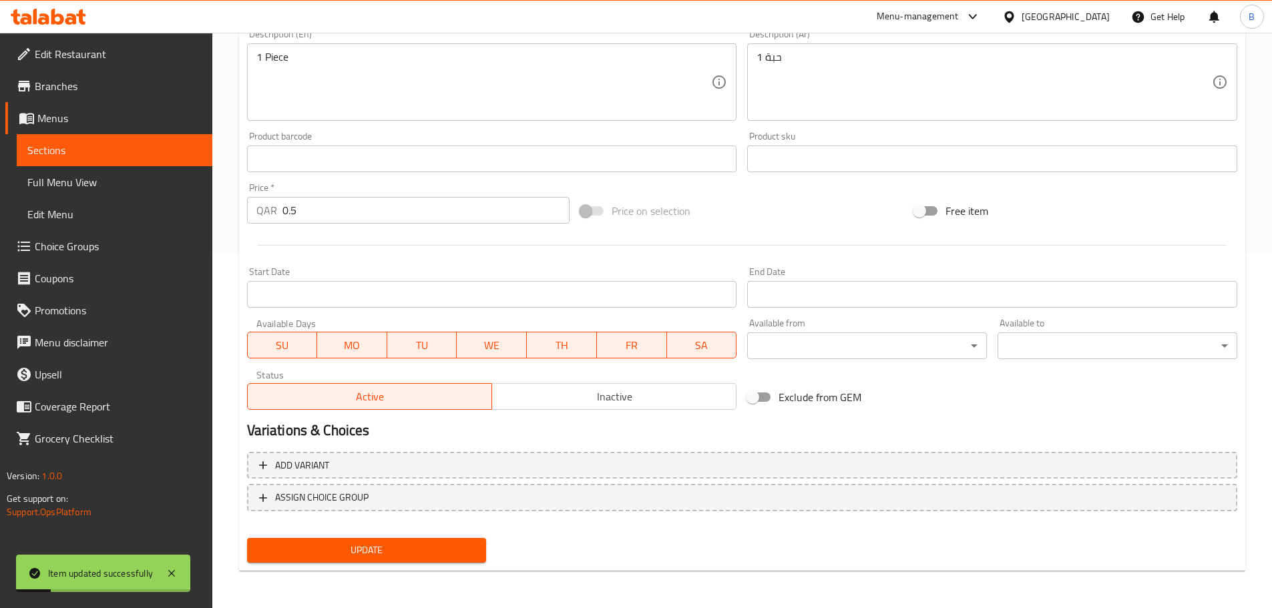
scroll to position [0, 0]
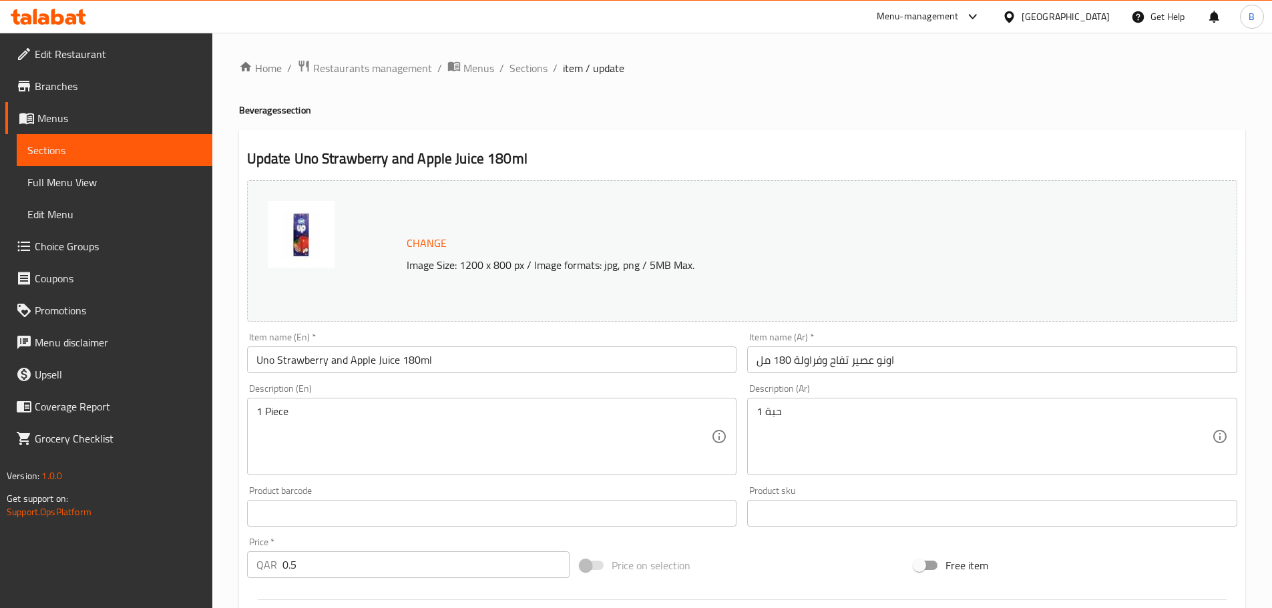
click at [124, 186] on span "Full Menu View" at bounding box center [114, 182] width 174 height 16
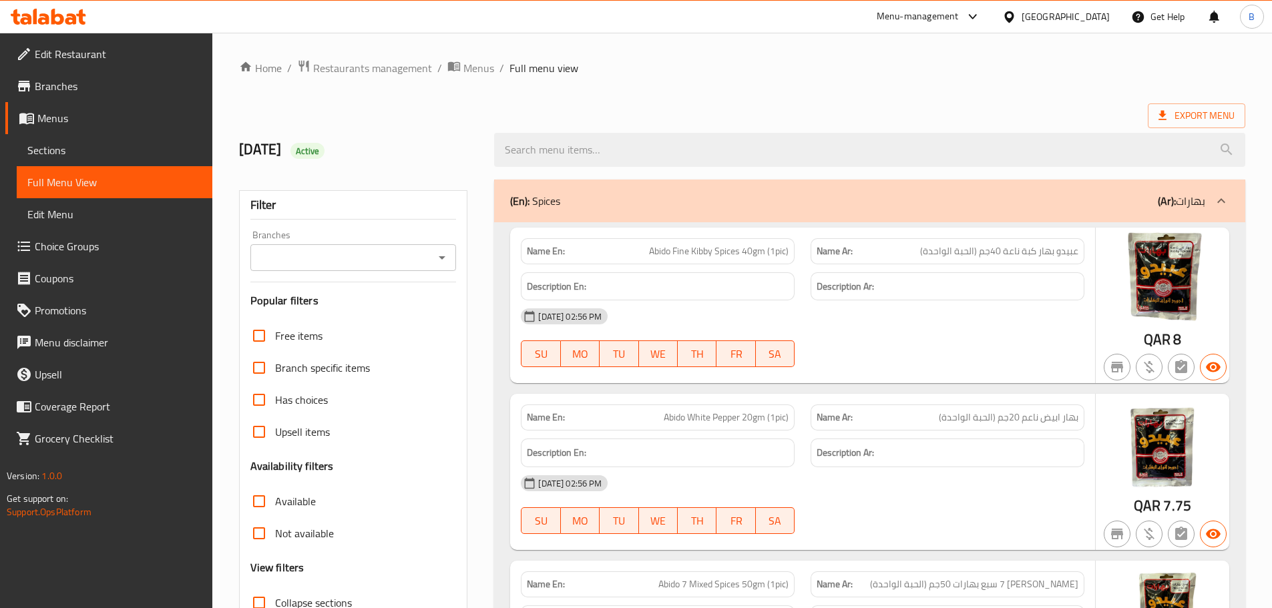
click at [443, 261] on icon "Open" at bounding box center [442, 258] width 16 height 16
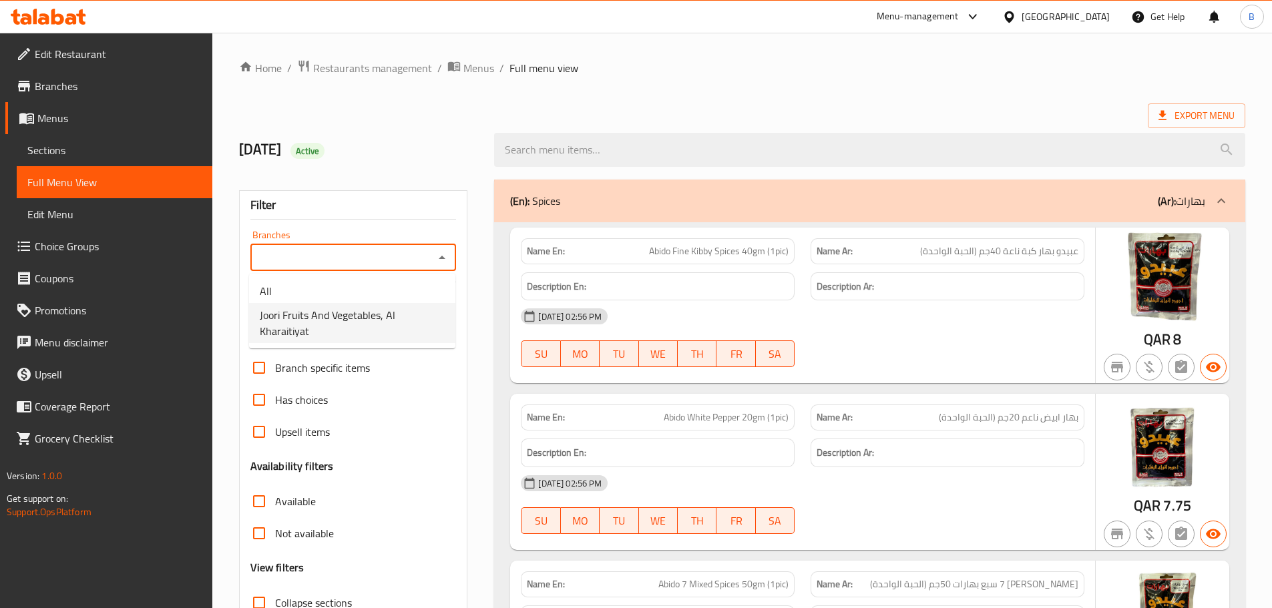
click at [405, 315] on span "Joori Fruits And Vegetables, Al Kharaitiyat" at bounding box center [352, 323] width 185 height 32
type input "Joori Fruits And Vegetables, Al Kharaitiyat"
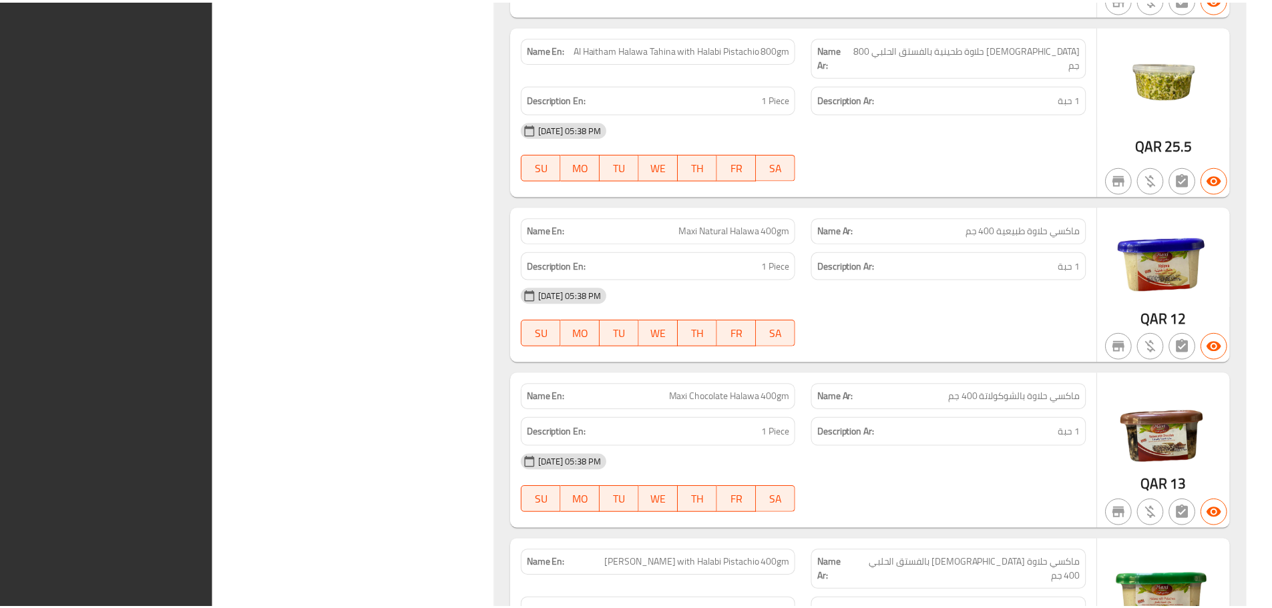
scroll to position [33288, 0]
